Goal: Task Accomplishment & Management: Use online tool/utility

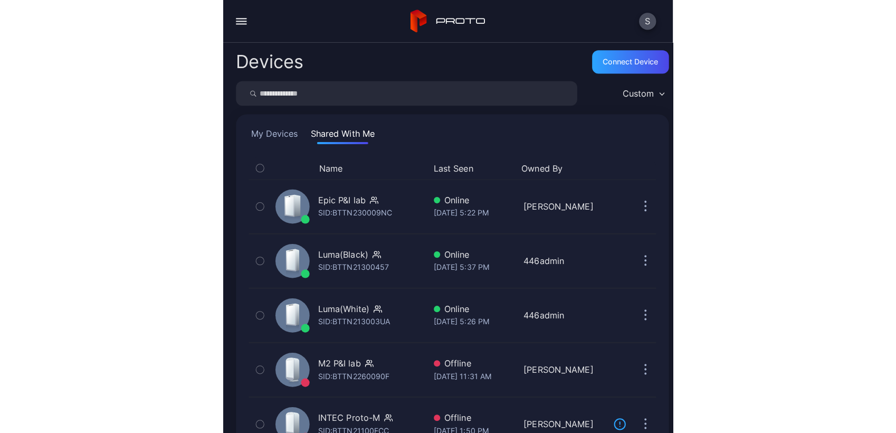
scroll to position [65, 0]
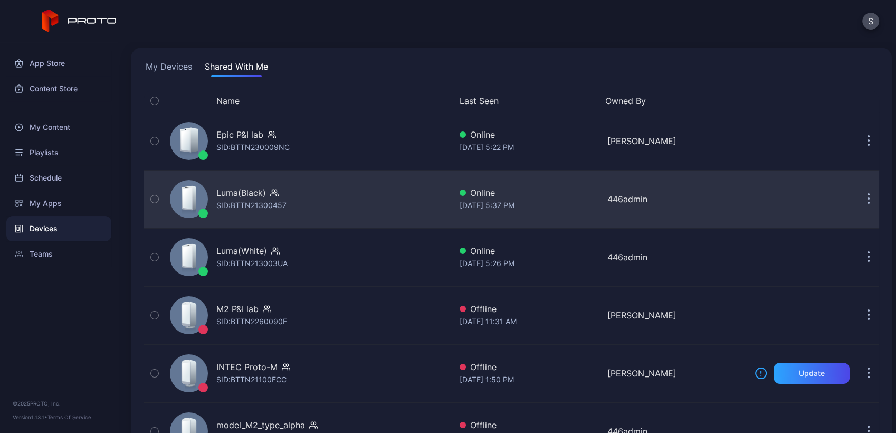
click at [314, 212] on div "Luma(Black) SID: BTTN21300457" at bounding box center [308, 198] width 285 height 53
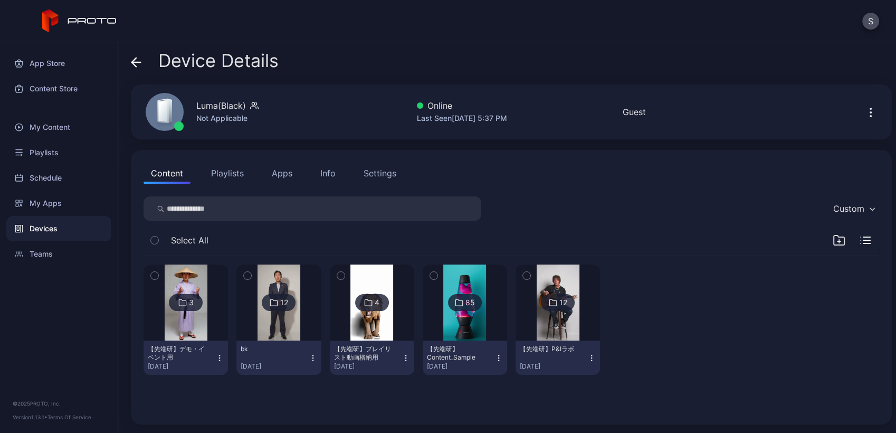
click at [445, 112] on icon "button" at bounding box center [870, 112] width 13 height 13
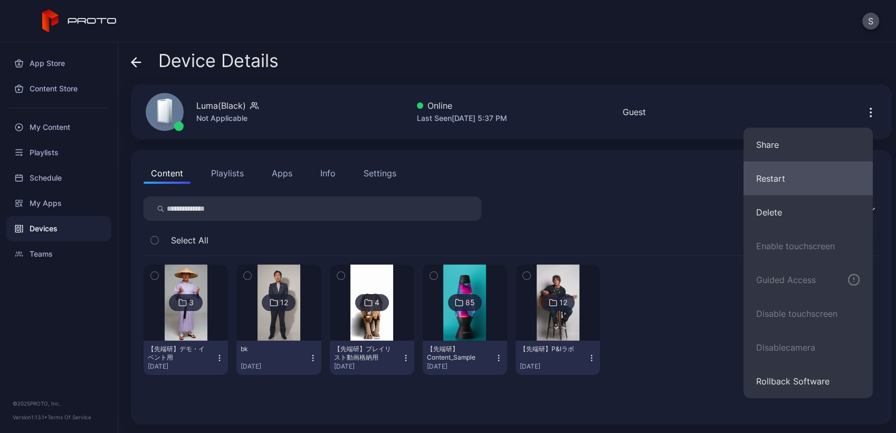
click at [445, 186] on button "Restart" at bounding box center [807, 178] width 129 height 34
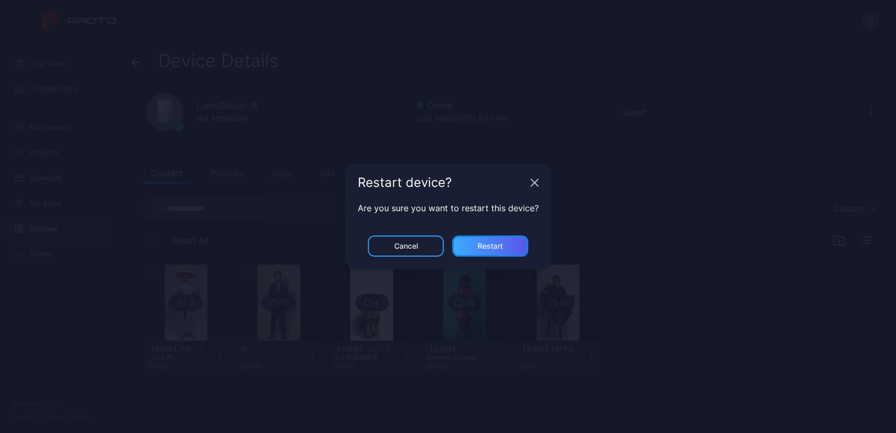
click at [445, 242] on div "Restart" at bounding box center [489, 246] width 25 height 8
